Goal: Information Seeking & Learning: Find specific page/section

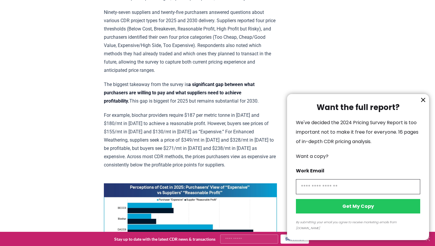
scroll to position [265, 0]
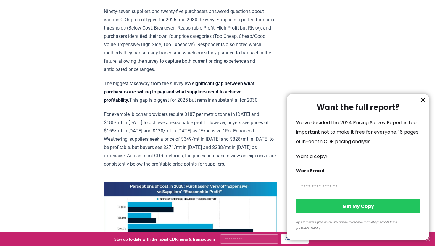
click at [424, 104] on icon "information" at bounding box center [423, 99] width 7 height 7
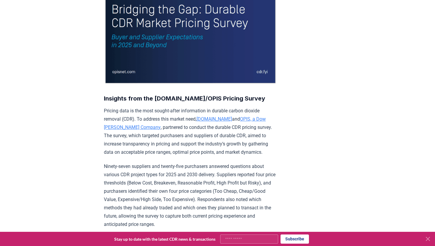
scroll to position [0, 0]
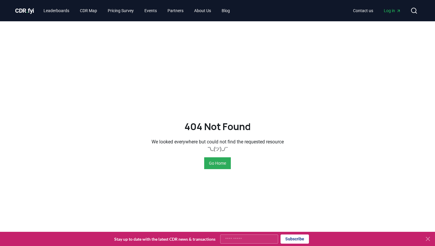
click at [215, 165] on button "Go Home" at bounding box center [217, 163] width 27 height 12
